Goal: Transaction & Acquisition: Obtain resource

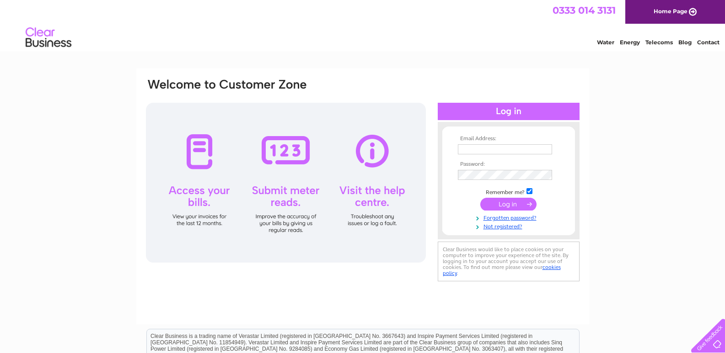
type input "[EMAIL_ADDRESS][DOMAIN_NAME]"
click at [507, 204] on input "submit" at bounding box center [508, 204] width 56 height 13
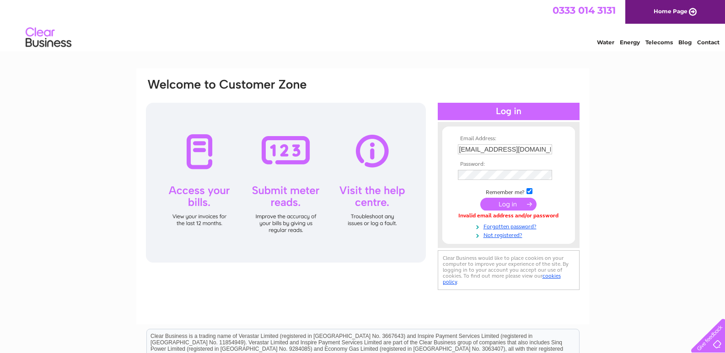
click at [450, 218] on form "Email Address: sales@footprintuniforms.co.uk Password: Forgotten password?" at bounding box center [508, 187] width 133 height 103
click at [489, 207] on input "submit" at bounding box center [508, 204] width 56 height 13
click at [507, 206] on input "submit" at bounding box center [508, 204] width 56 height 13
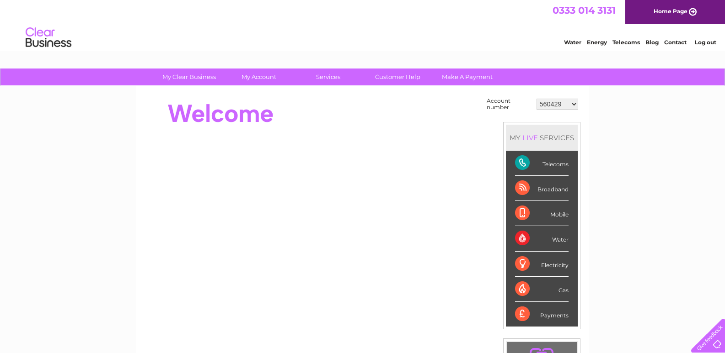
click at [527, 163] on div "Telecoms" at bounding box center [541, 163] width 53 height 25
click at [523, 162] on div "Telecoms" at bounding box center [541, 163] width 53 height 25
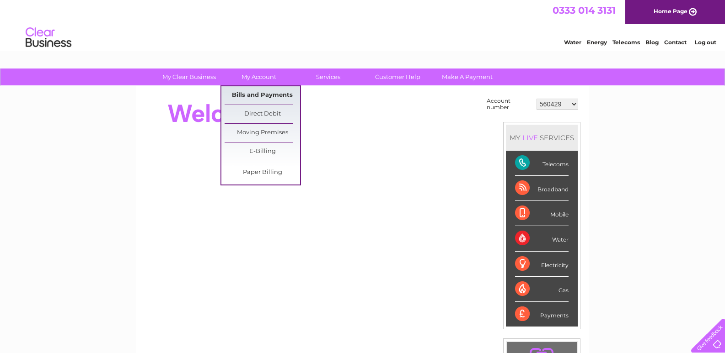
click at [253, 97] on link "Bills and Payments" at bounding box center [261, 95] width 75 height 18
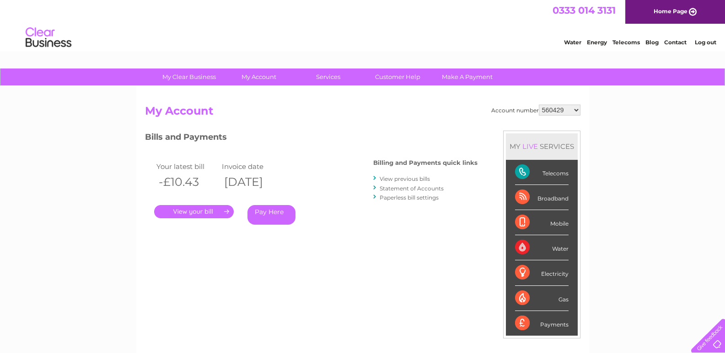
click at [575, 110] on select "560429 30321477" at bounding box center [560, 110] width 42 height 11
select select "30321477"
click at [539, 105] on select "560429 30321477" at bounding box center [560, 110] width 42 height 11
click at [190, 210] on link "." at bounding box center [194, 211] width 80 height 13
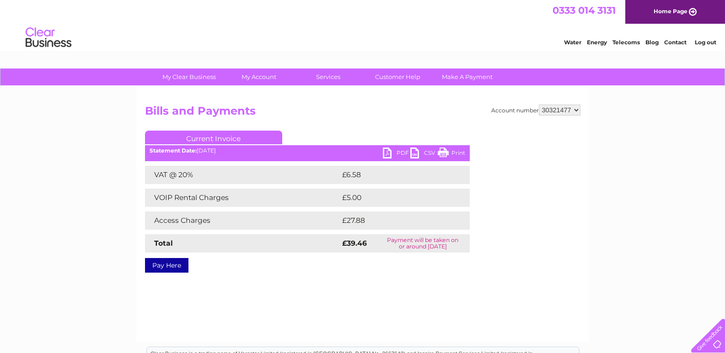
click at [400, 153] on link "PDF" at bounding box center [396, 154] width 27 height 13
click at [701, 43] on link "Log out" at bounding box center [704, 42] width 21 height 7
